Goal: Navigation & Orientation: Go to known website

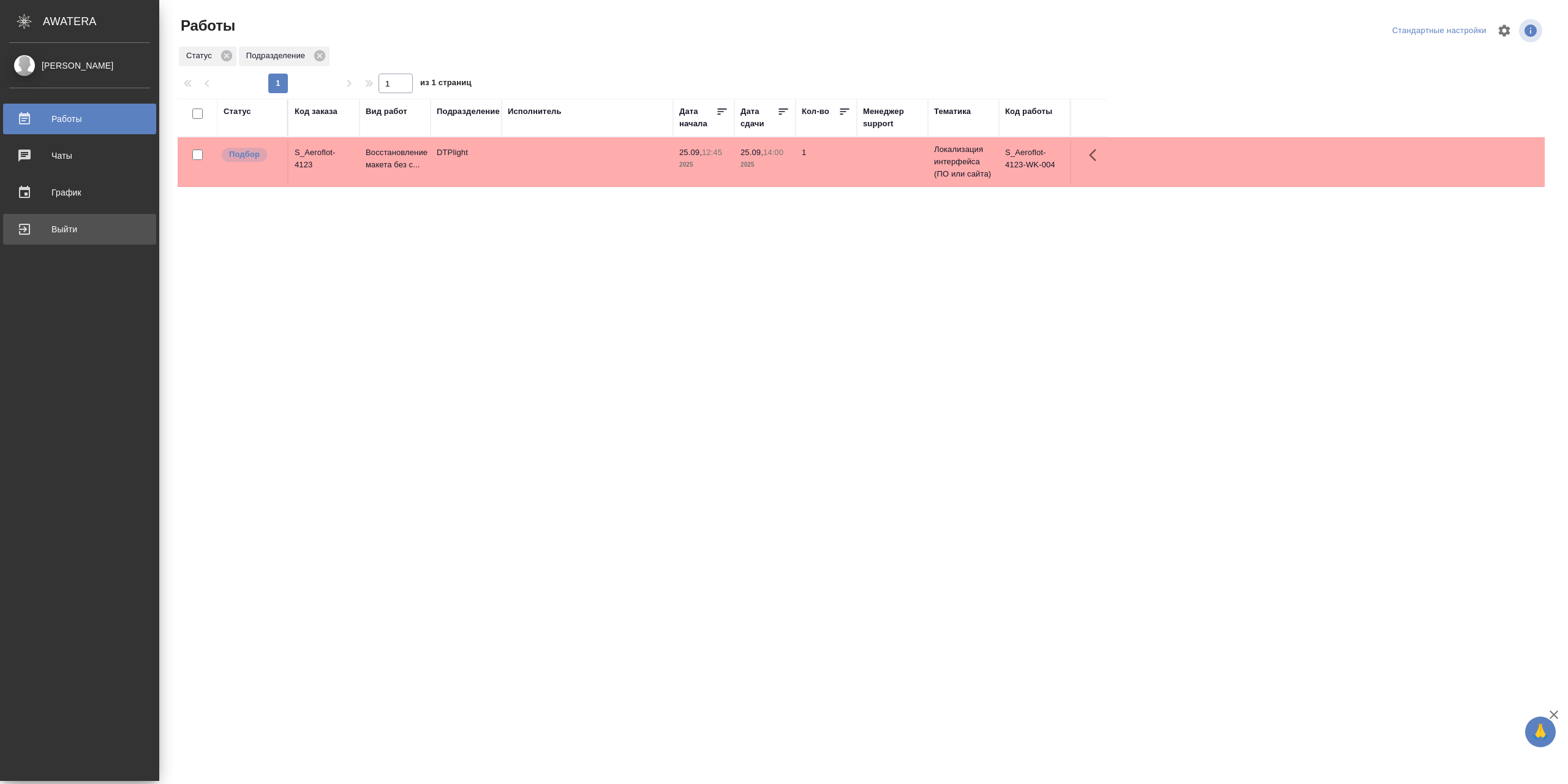
click at [52, 230] on div "Выйти" at bounding box center [79, 229] width 141 height 18
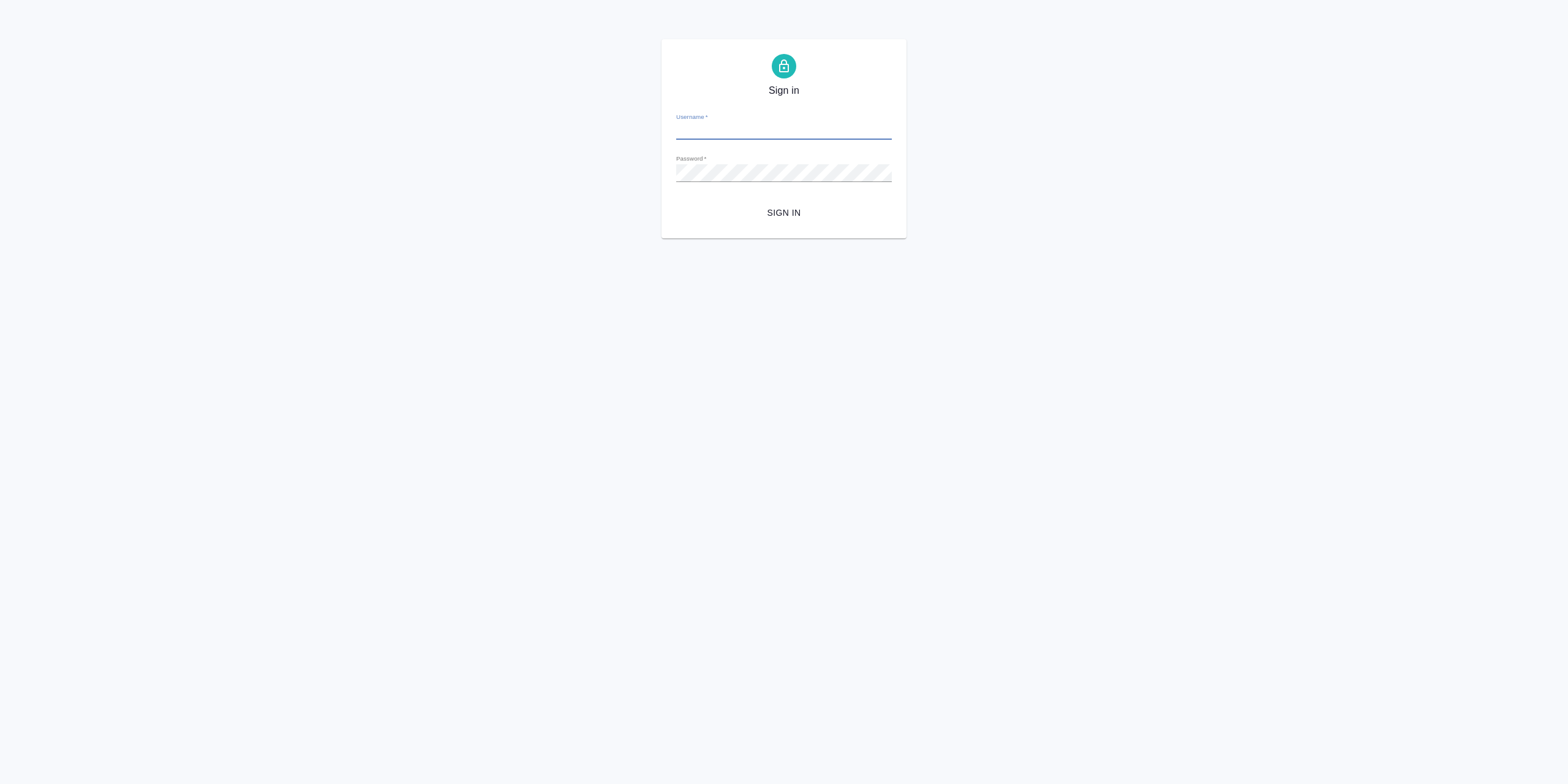
type input "r.sarkhatov@awatera.com"
click at [746, 213] on span "Sign in" at bounding box center [784, 213] width 196 height 16
